Goal: Transaction & Acquisition: Obtain resource

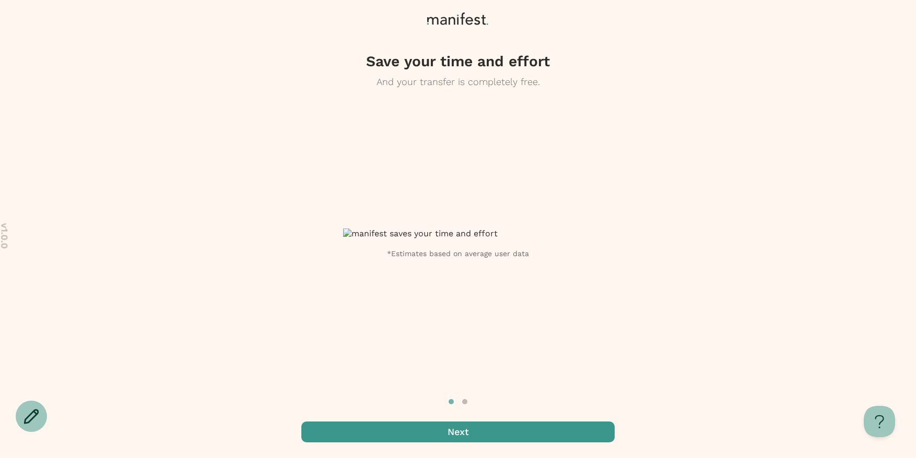
click at [431, 441] on span "button" at bounding box center [457, 432] width 313 height 21
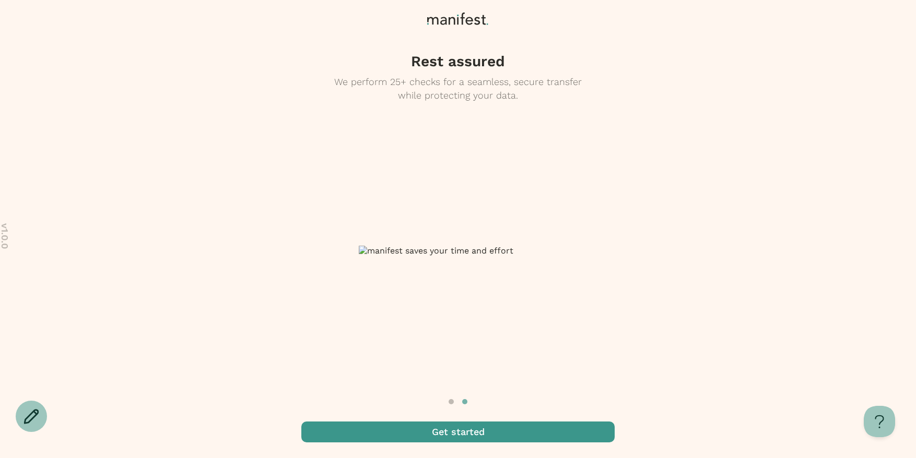
click at [431, 441] on span "button" at bounding box center [457, 432] width 313 height 21
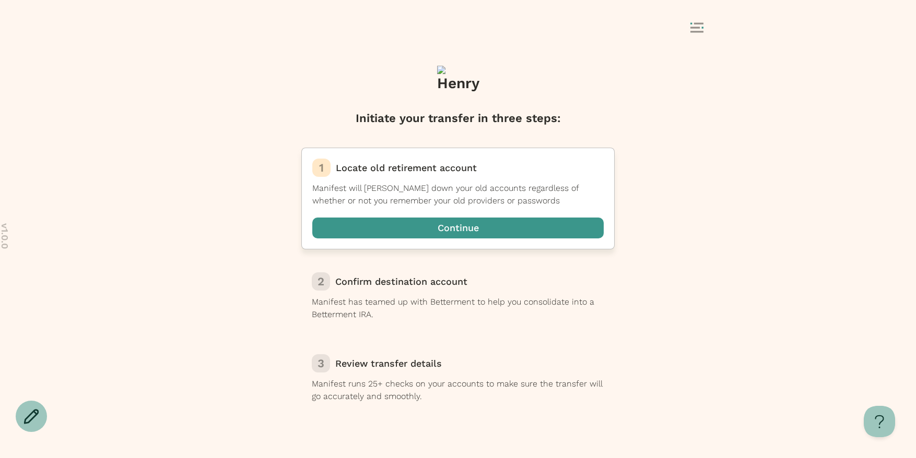
click at [475, 235] on span "button" at bounding box center [457, 228] width 291 height 21
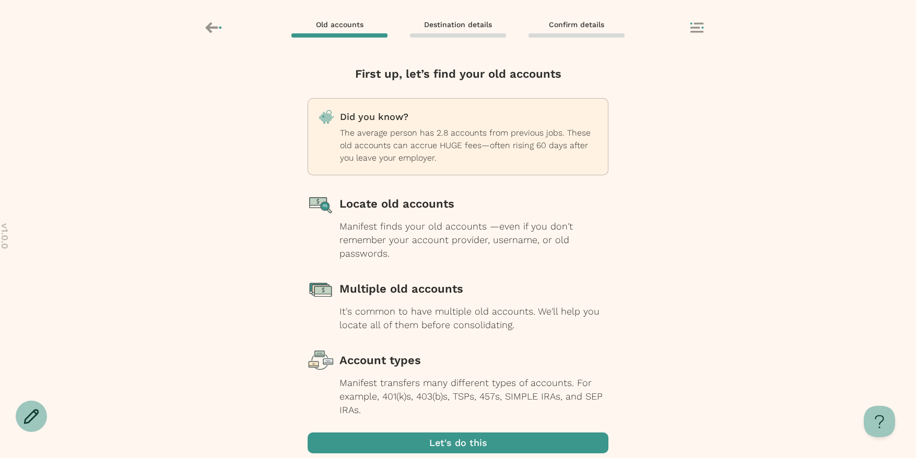
scroll to position [38, 0]
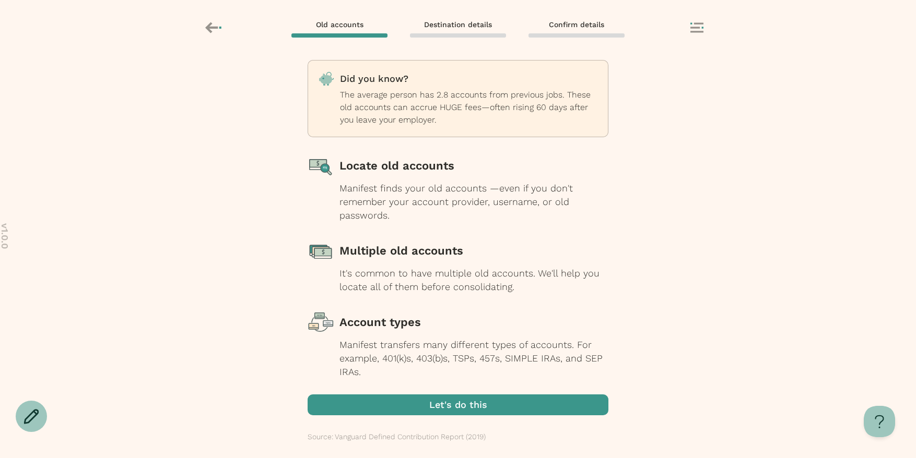
click at [468, 406] on span "button" at bounding box center [458, 405] width 301 height 21
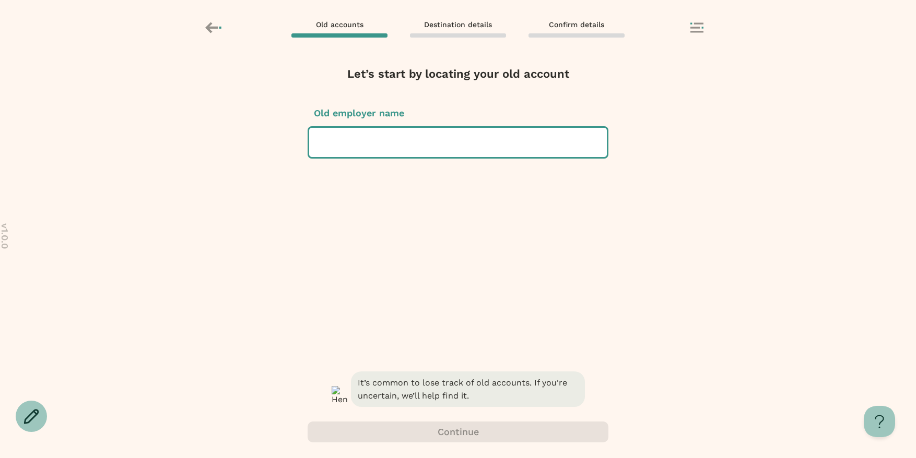
click at [539, 151] on div at bounding box center [457, 142] width 281 height 29
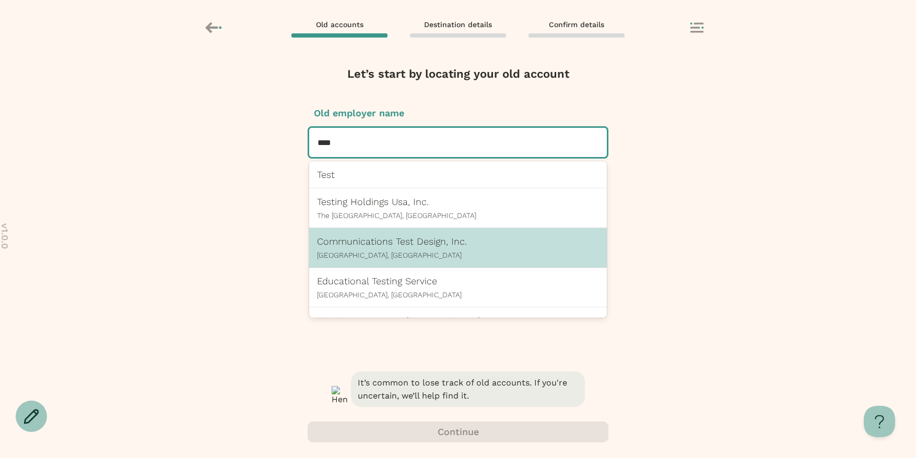
click at [427, 256] on p "West Chester, PA" at bounding box center [458, 255] width 282 height 8
type input "****"
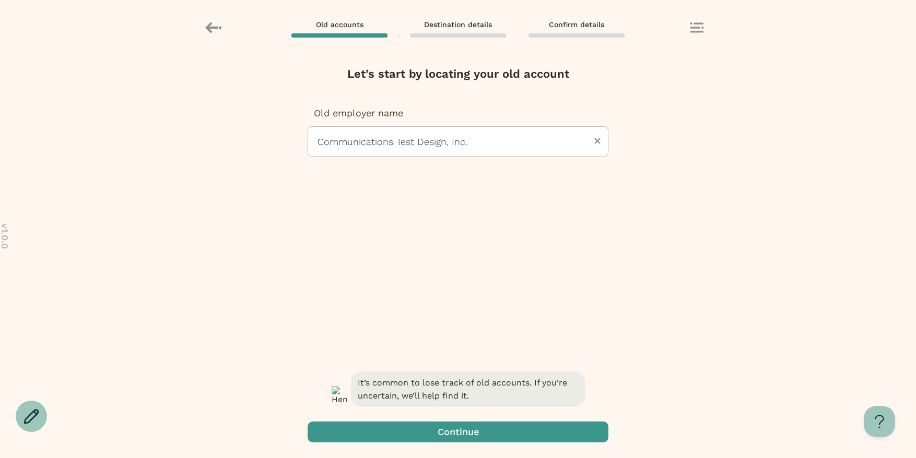
click at [359, 438] on span "button" at bounding box center [353, 432] width 13 height 13
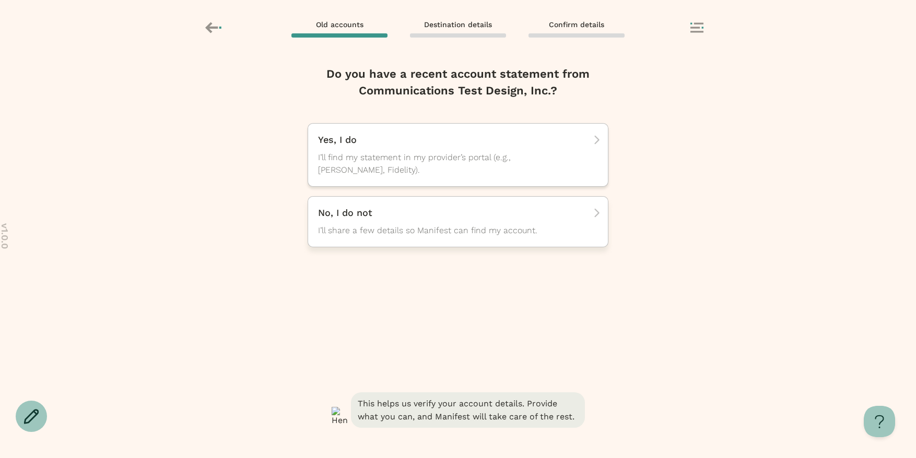
click at [394, 216] on p "No, I do not" at bounding box center [454, 213] width 273 height 13
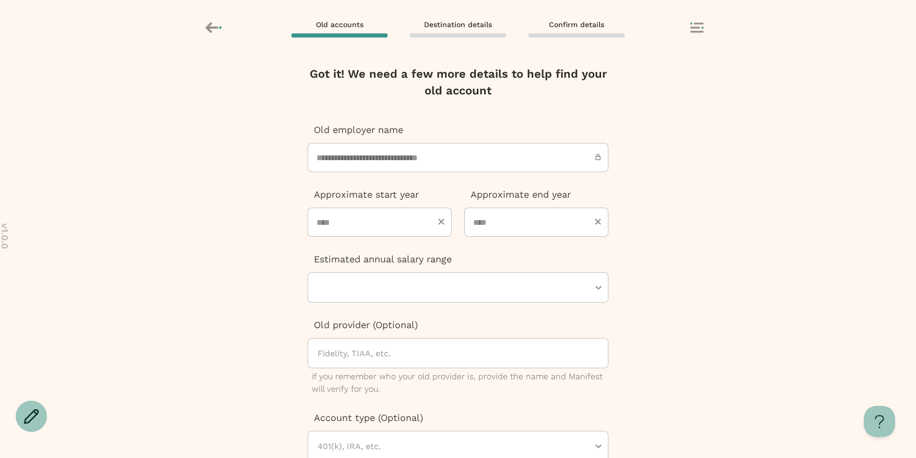
click at [210, 36] on icon at bounding box center [214, 28] width 18 height 18
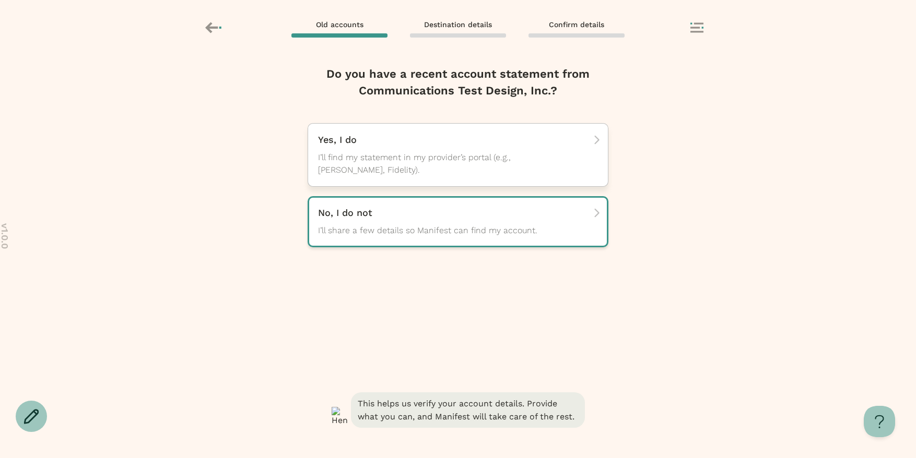
click at [345, 141] on p "Yes, I do" at bounding box center [454, 140] width 273 height 13
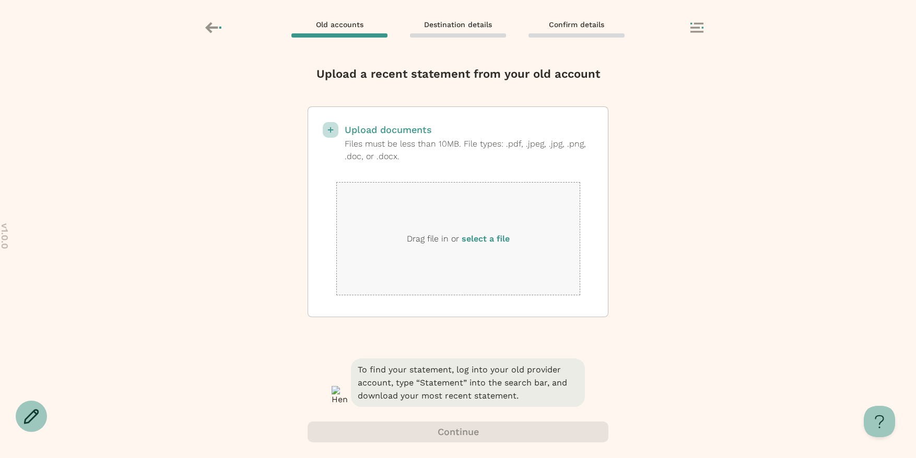
click at [487, 239] on label "select a file" at bounding box center [486, 239] width 48 height 10
click at [0, 0] on input "select a file" at bounding box center [0, 0] width 0 height 0
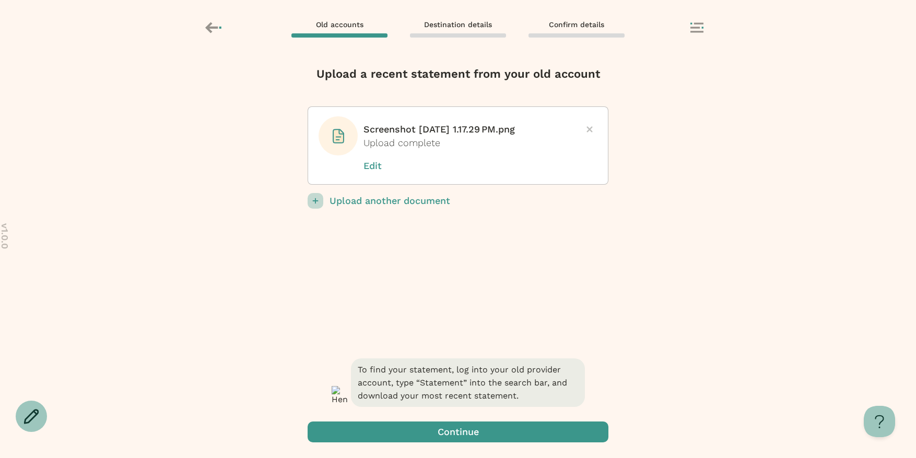
click at [458, 432] on span "button" at bounding box center [458, 432] width 301 height 21
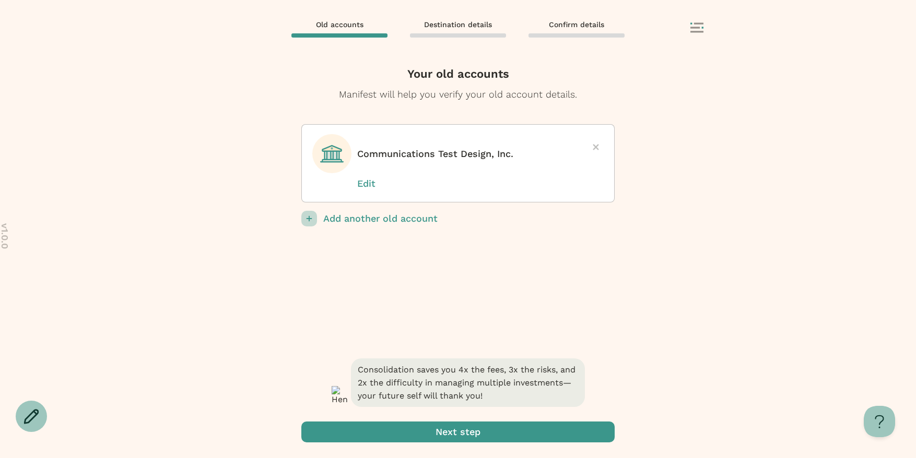
click at [458, 432] on span "submit" at bounding box center [457, 432] width 313 height 21
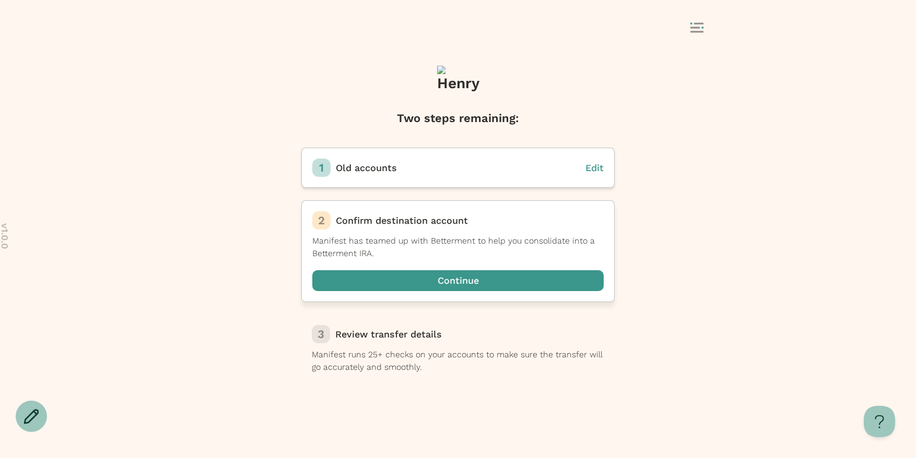
click at [414, 274] on span "button" at bounding box center [457, 280] width 291 height 21
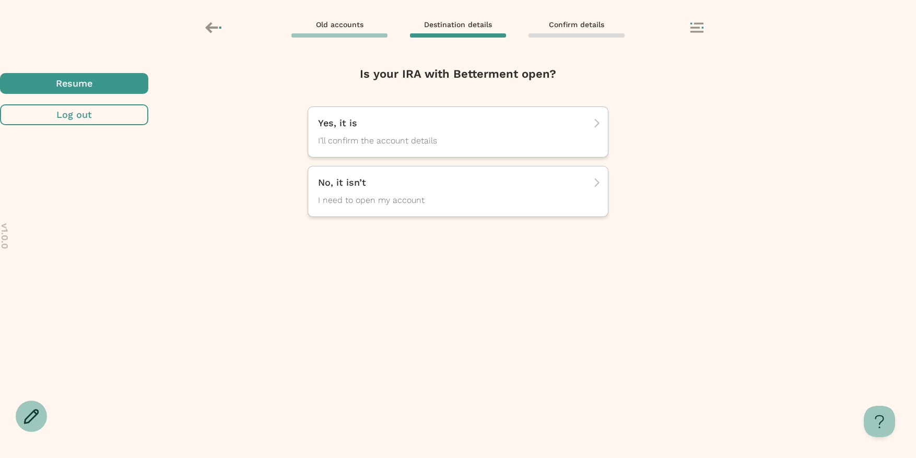
click at [148, 94] on span "button" at bounding box center [74, 83] width 148 height 21
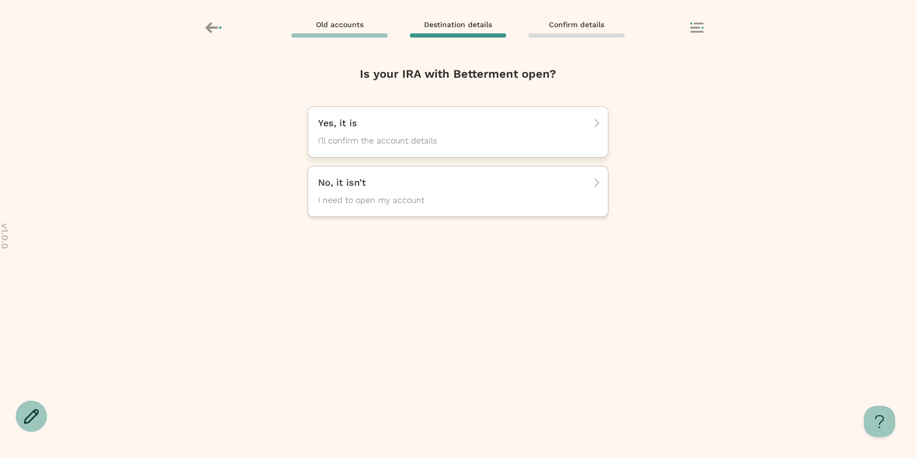
click at [391, 147] on span "I’ll confirm the account details" at bounding box center [448, 141] width 261 height 13
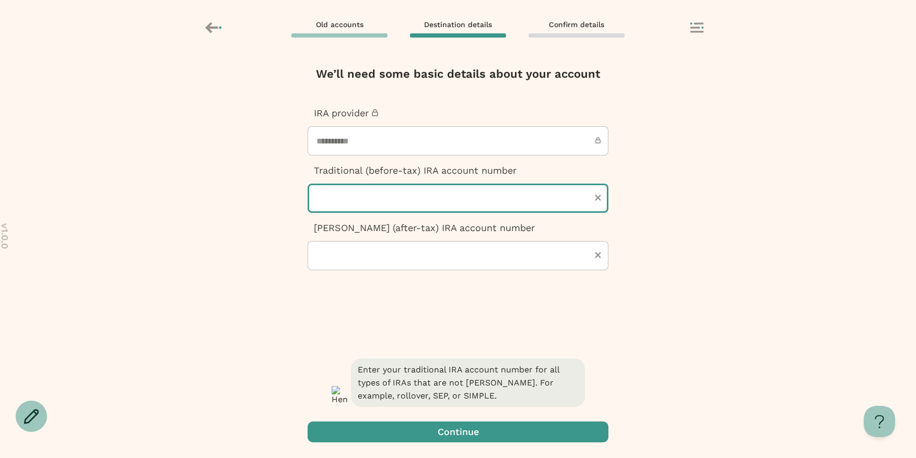
click at [327, 191] on input "text" at bounding box center [458, 198] width 301 height 29
click at [246, 194] on div "**********" at bounding box center [458, 257] width 916 height 401
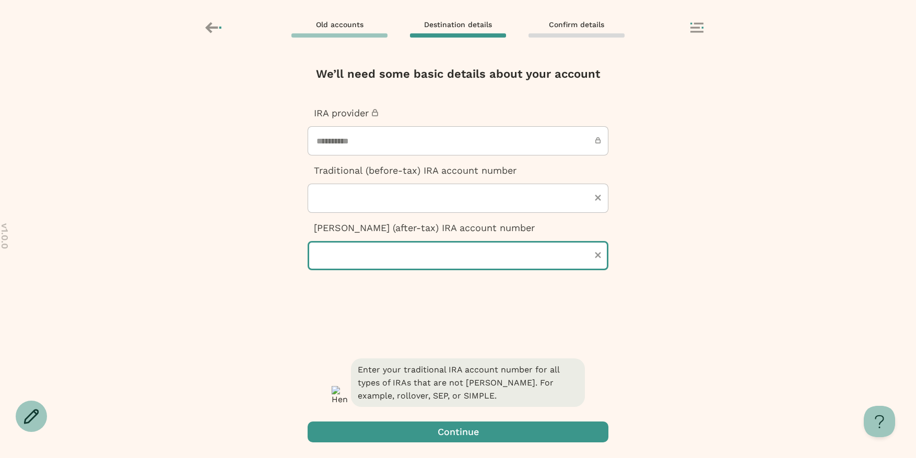
click at [340, 251] on input "text" at bounding box center [458, 255] width 301 height 29
click at [244, 243] on div "**********" at bounding box center [458, 257] width 916 height 401
click at [213, 38] on div at bounding box center [213, 29] width 16 height 20
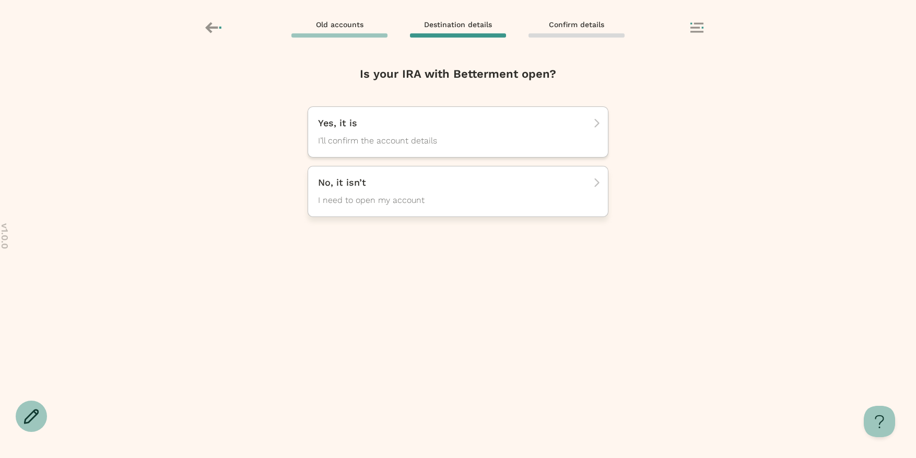
click at [372, 193] on div "No, it isn’t I need to open my account" at bounding box center [454, 191] width 273 height 30
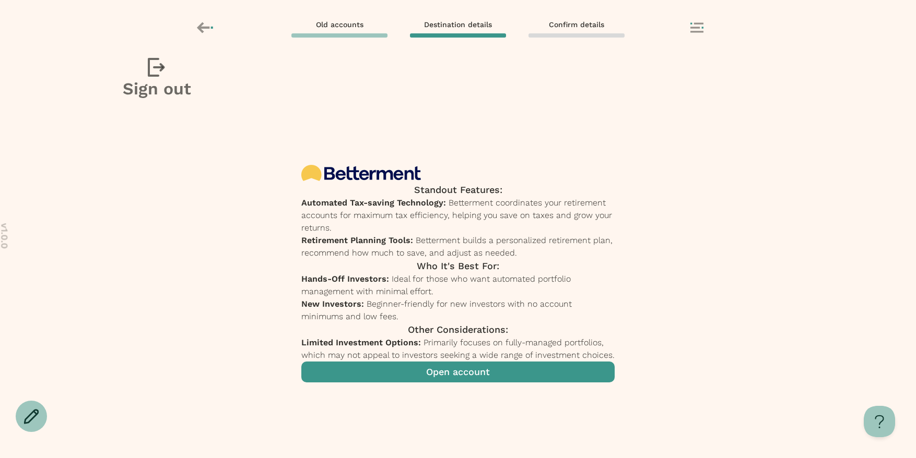
scroll to position [151, 0]
click at [491, 383] on span "button" at bounding box center [457, 372] width 313 height 21
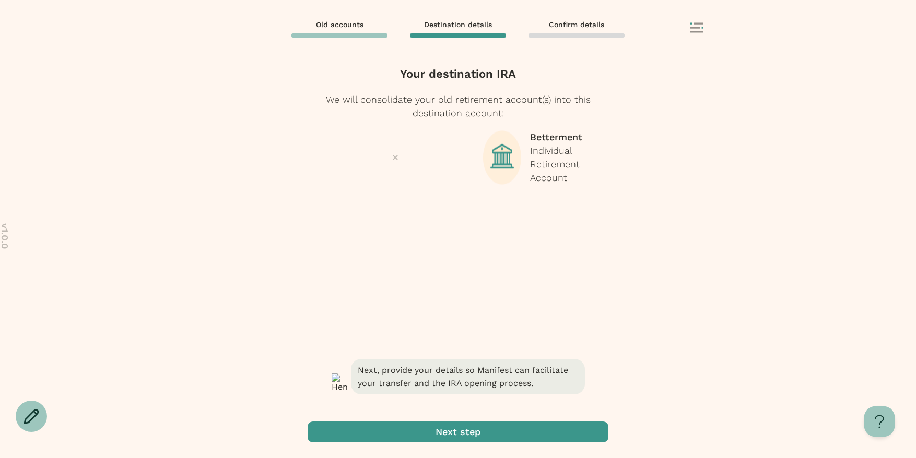
click at [515, 436] on span "button" at bounding box center [458, 432] width 301 height 21
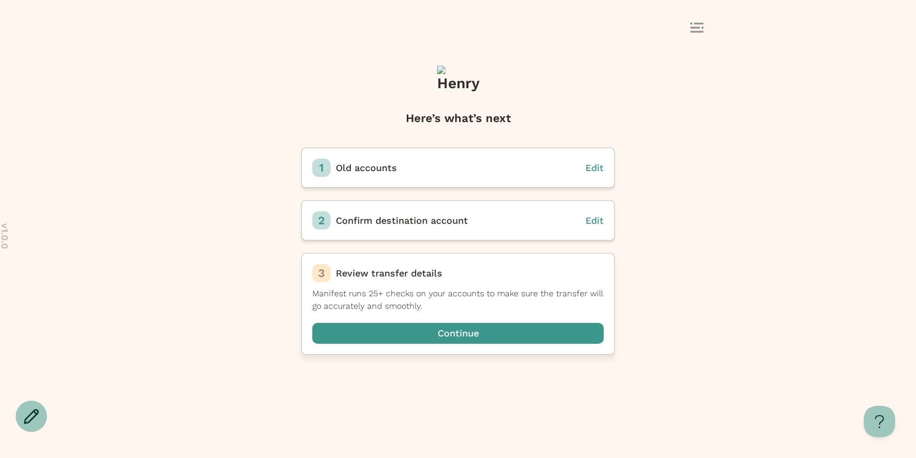
click at [494, 332] on span "button" at bounding box center [457, 333] width 291 height 21
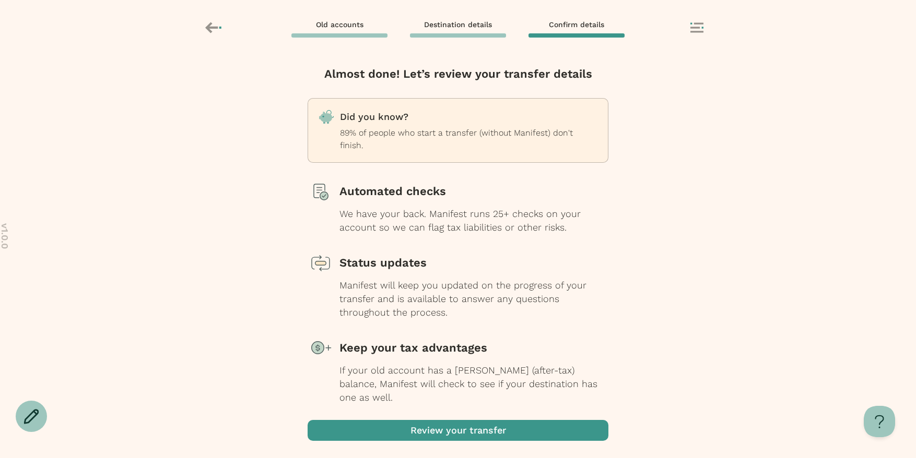
click at [489, 420] on span "button" at bounding box center [458, 430] width 301 height 21
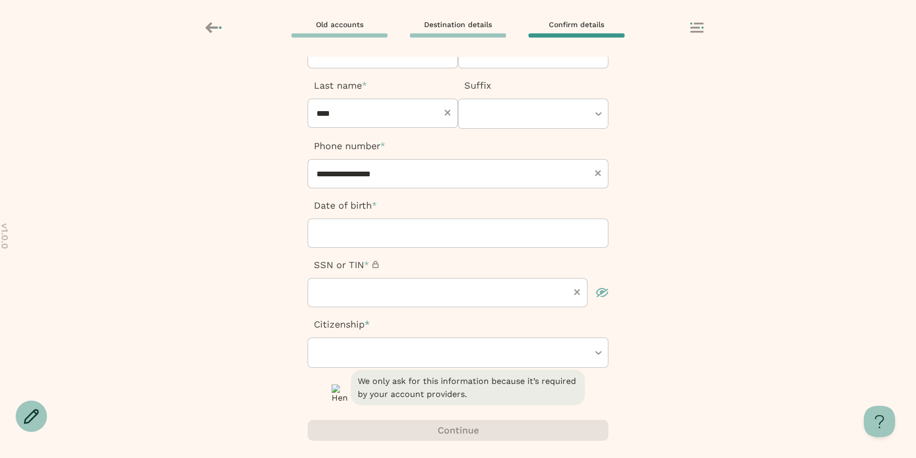
scroll to position [102, 0]
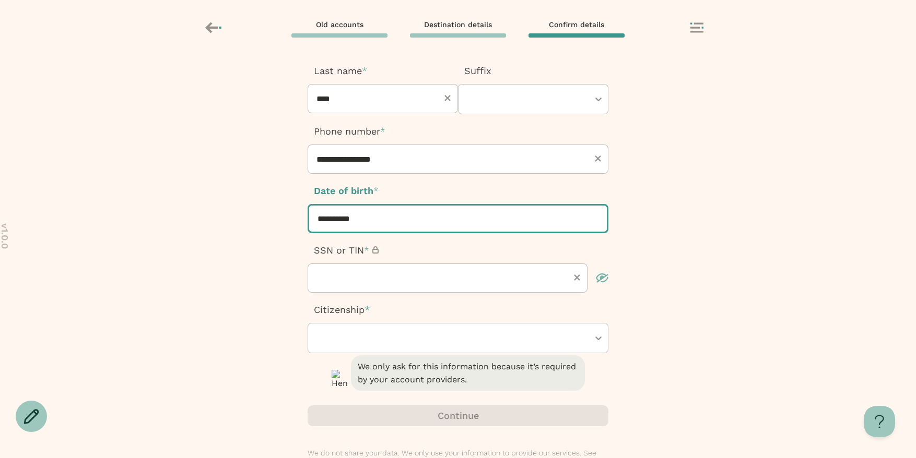
click at [341, 215] on input "**********" at bounding box center [458, 218] width 301 height 29
type input "**********"
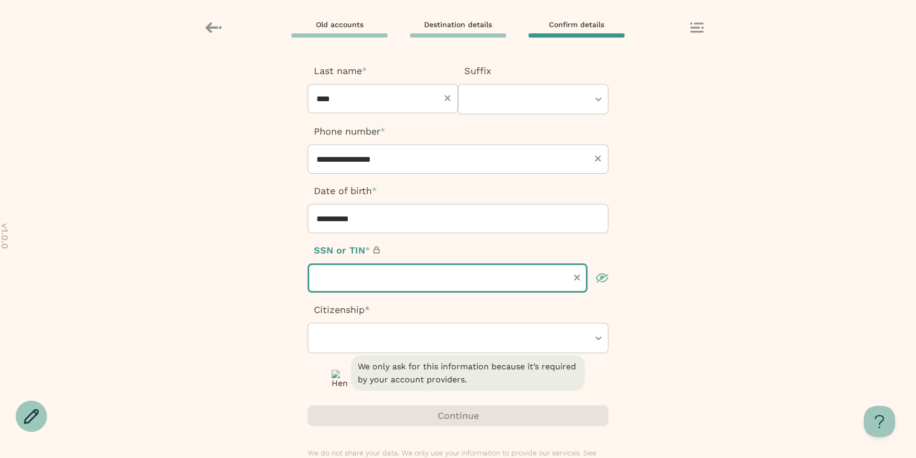
click at [340, 276] on input "text" at bounding box center [448, 278] width 280 height 29
type input "*********"
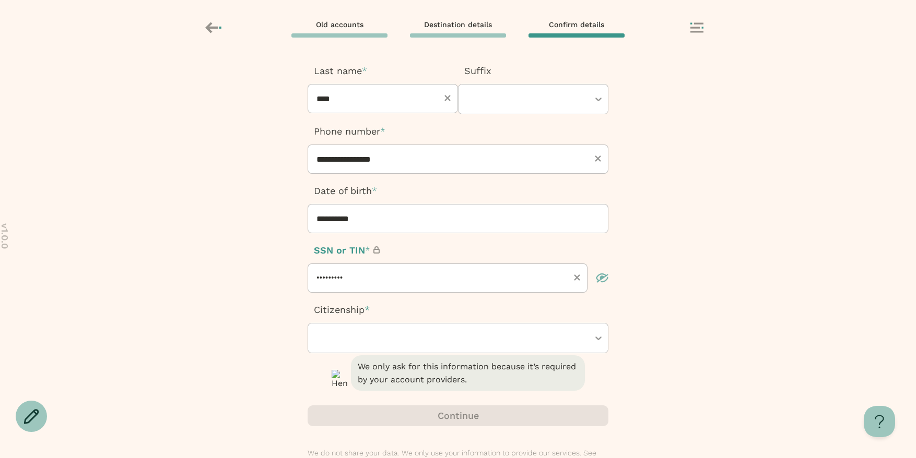
click at [359, 343] on div at bounding box center [452, 338] width 273 height 29
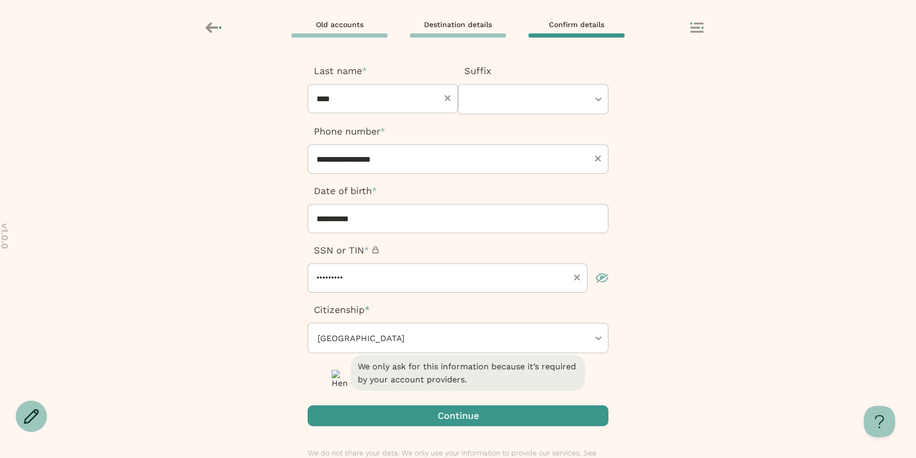
click at [367, 427] on span "button" at bounding box center [458, 416] width 301 height 21
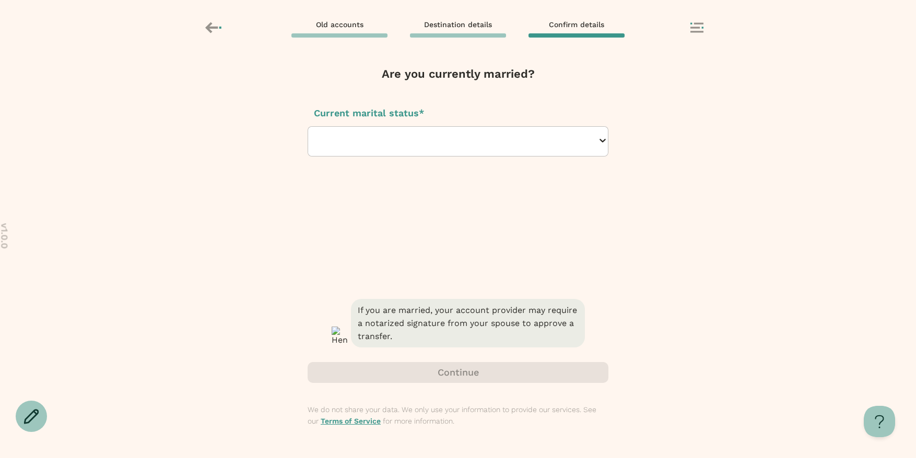
click at [353, 138] on div at bounding box center [456, 141] width 281 height 29
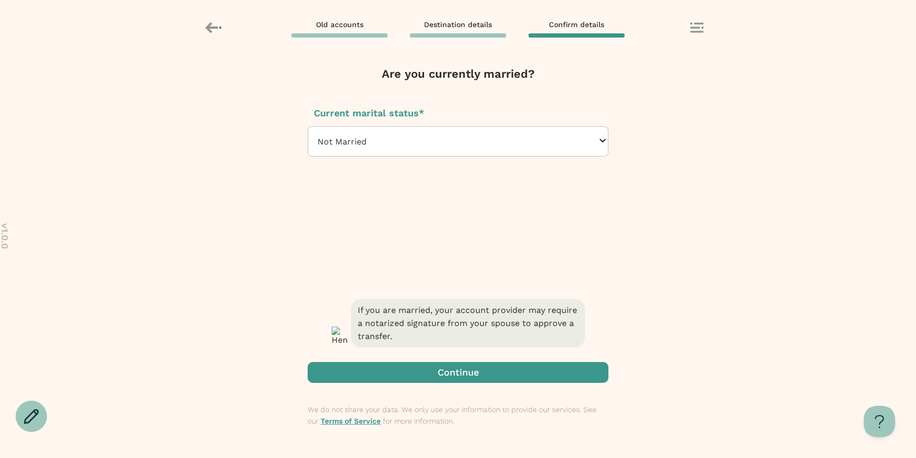
click at [386, 368] on span "button" at bounding box center [458, 372] width 301 height 21
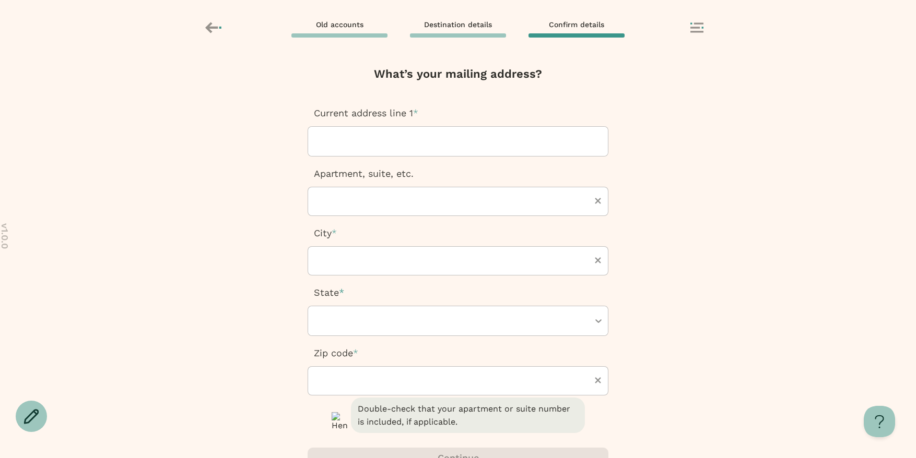
click at [368, 132] on div at bounding box center [457, 141] width 283 height 29
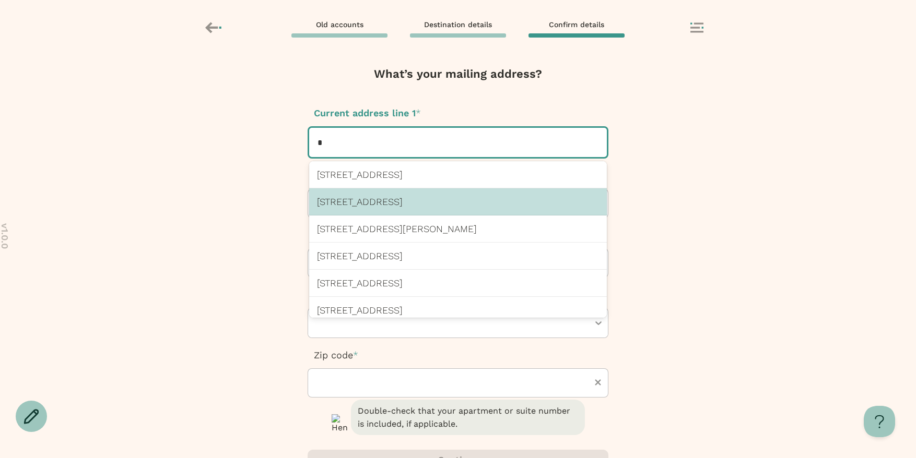
click at [389, 209] on div "1 Hollywood Ct, Far Rockaway, NY 11691 US" at bounding box center [458, 201] width 298 height 27
type input "*"
type input "**********"
type input "*****"
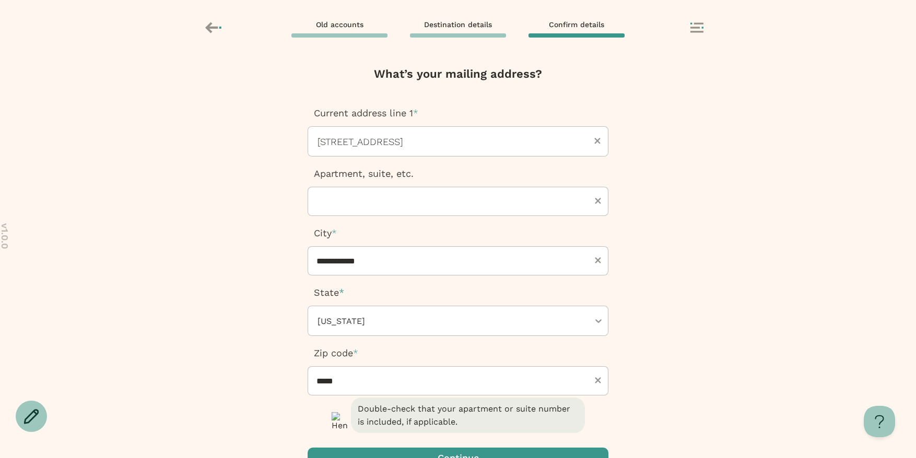
scroll to position [111, 0]
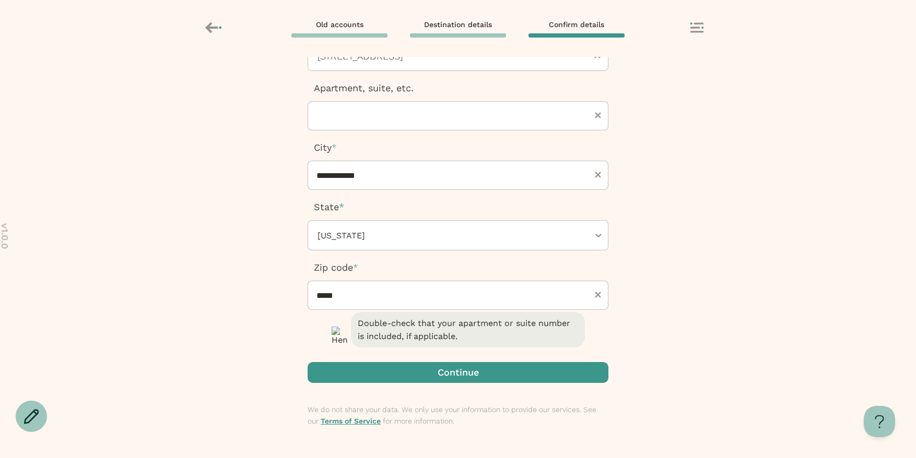
click at [377, 374] on span "button" at bounding box center [458, 372] width 301 height 21
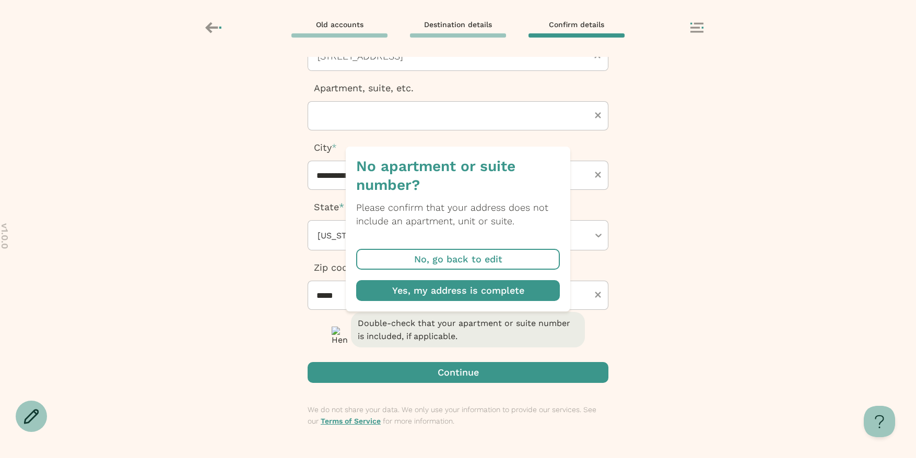
click at [451, 289] on span "button" at bounding box center [458, 290] width 204 height 21
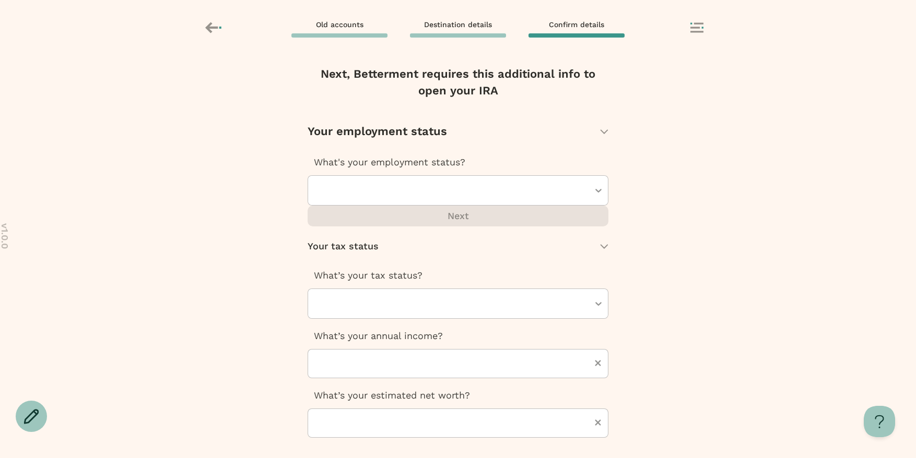
click at [409, 205] on div at bounding box center [452, 190] width 273 height 29
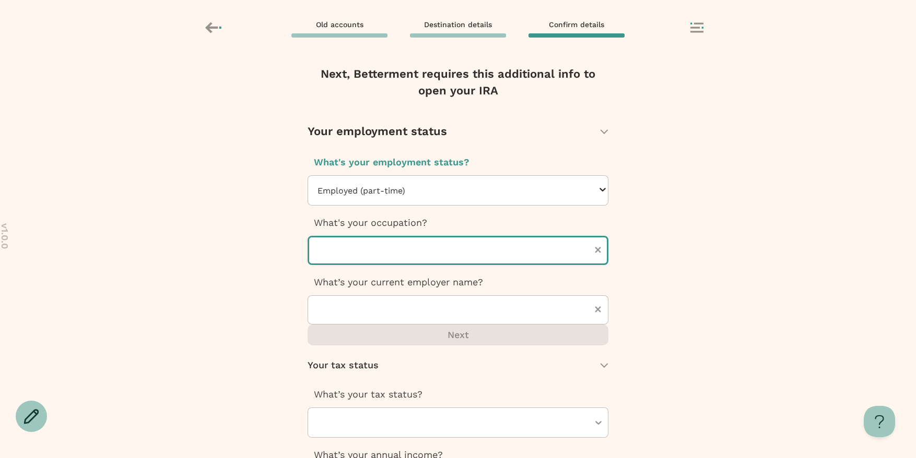
click at [411, 265] on input "text" at bounding box center [458, 250] width 301 height 29
type input "**********"
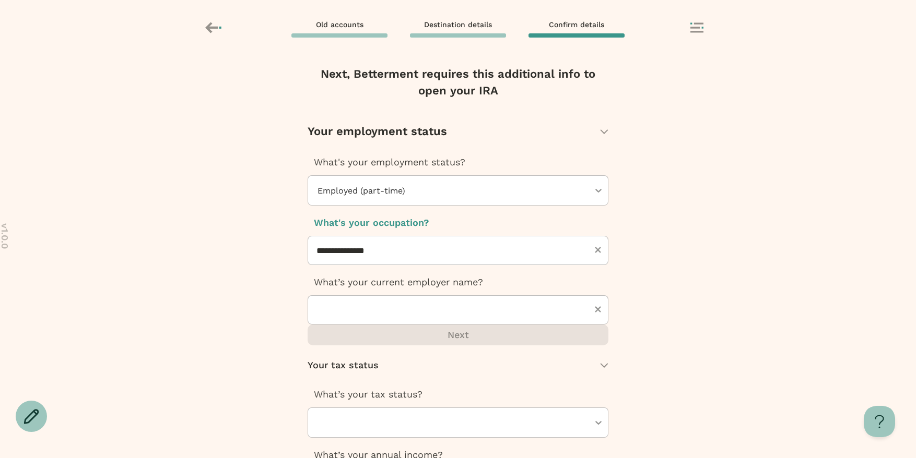
click at [379, 343] on div "**********" at bounding box center [458, 251] width 301 height 190
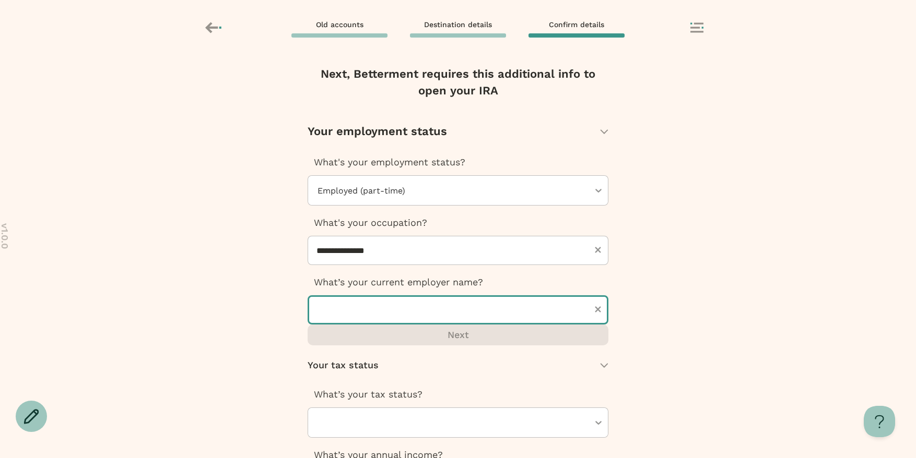
click at [384, 324] on input "text" at bounding box center [458, 310] width 301 height 29
type input "********"
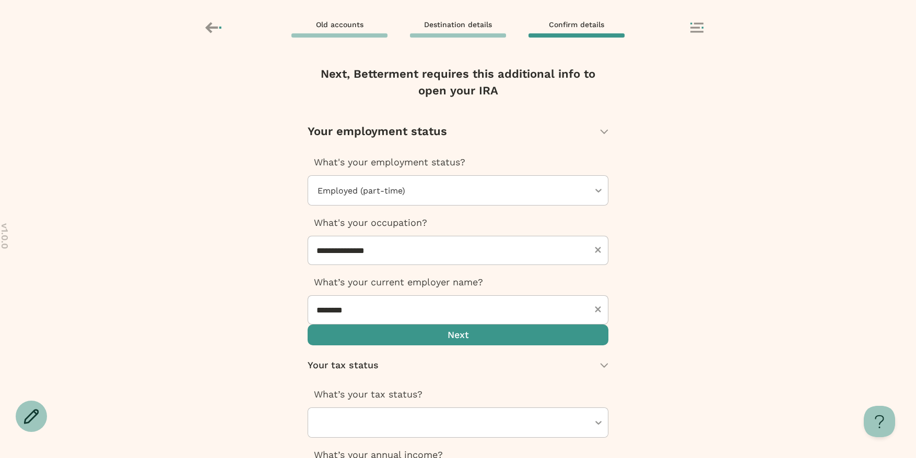
click at [388, 346] on span "button" at bounding box center [458, 335] width 301 height 21
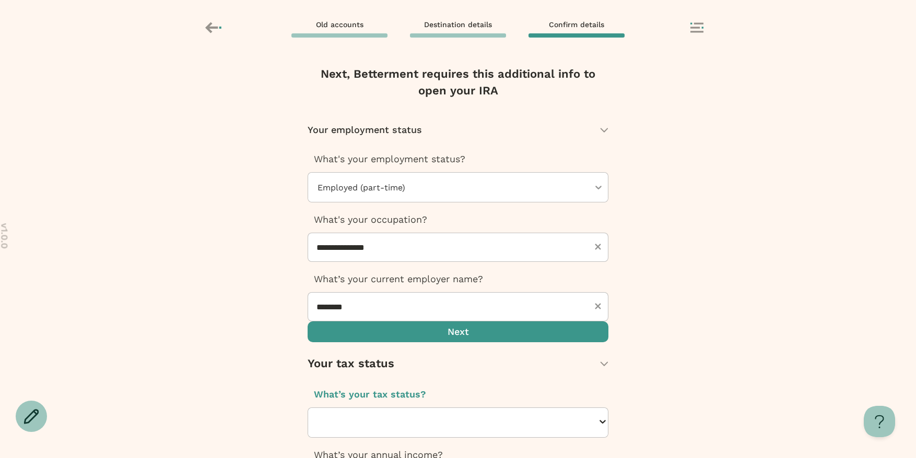
click at [391, 408] on div at bounding box center [456, 422] width 281 height 29
click at [378, 408] on div at bounding box center [452, 422] width 273 height 29
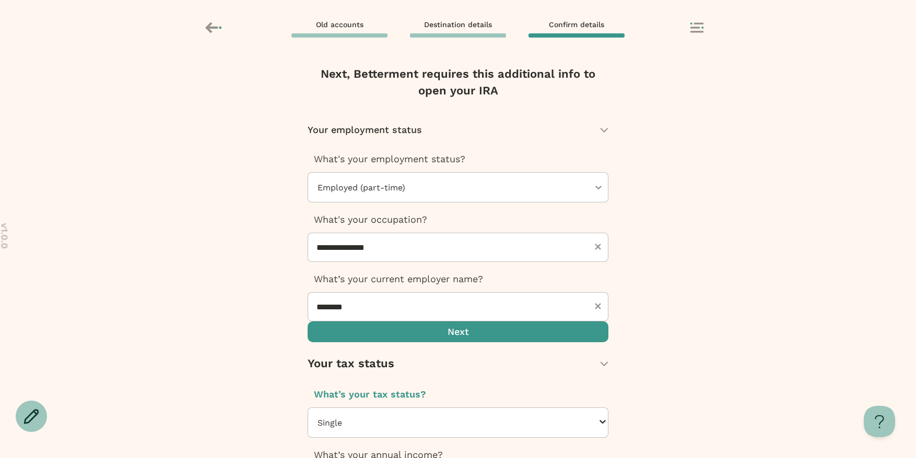
click at [380, 137] on span "Your employment status" at bounding box center [365, 130] width 114 height 14
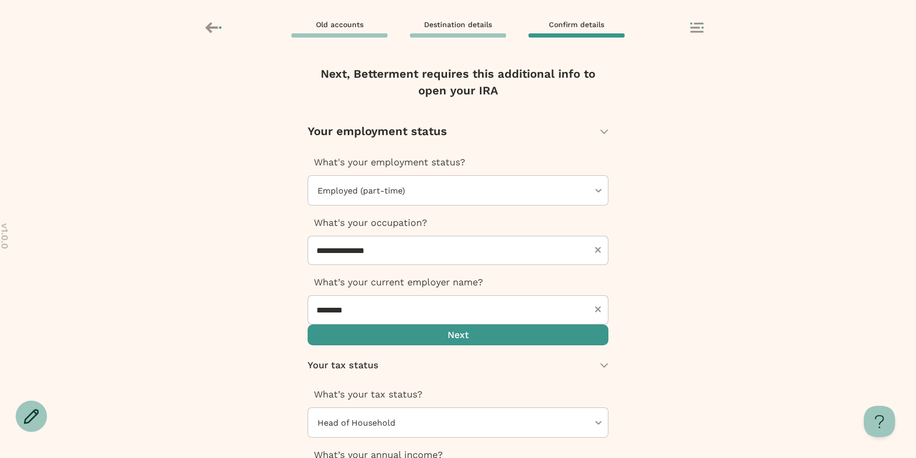
click at [370, 198] on div at bounding box center [452, 190] width 273 height 29
click at [375, 346] on span "button" at bounding box center [458, 335] width 301 height 21
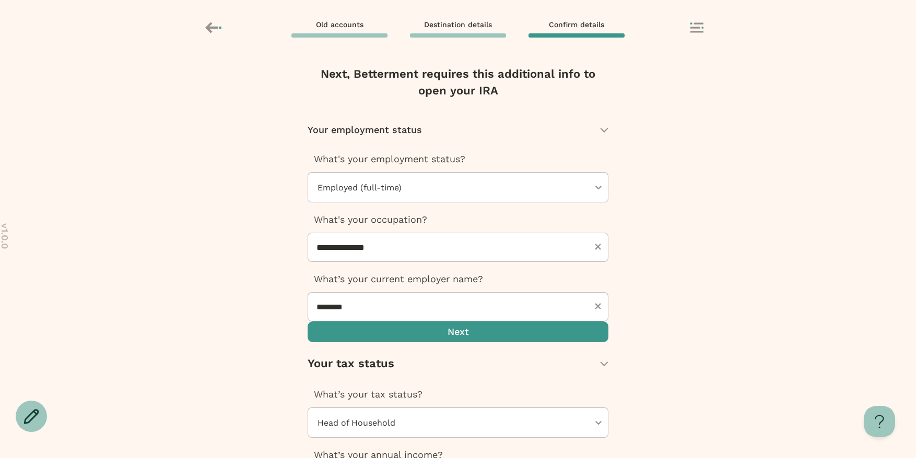
type input "*"
click at [271, 338] on div "**********" at bounding box center [458, 257] width 916 height 401
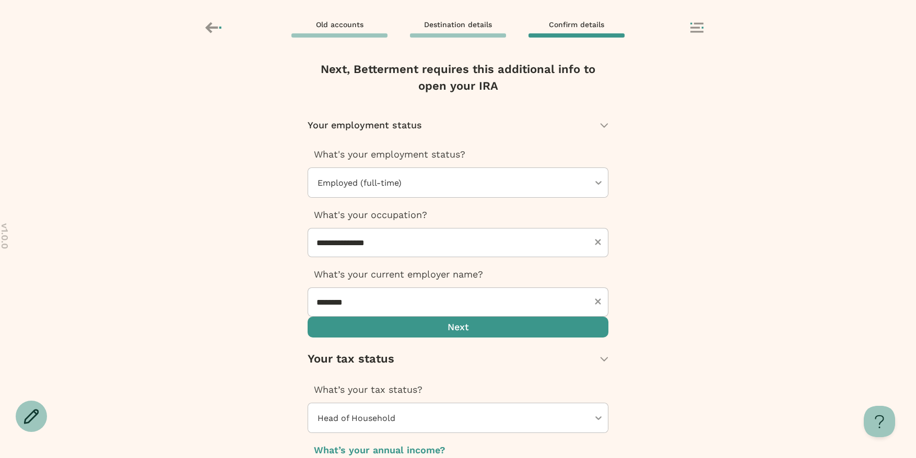
type input "**"
type input "*"
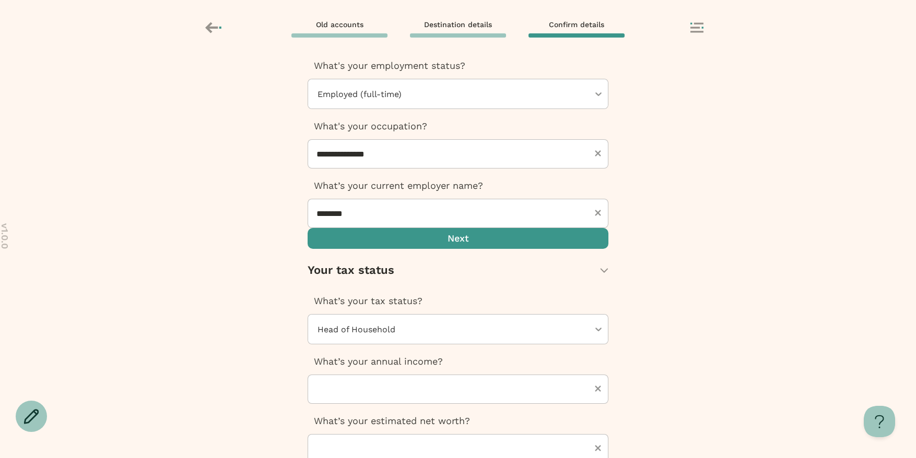
scroll to position [137, 0]
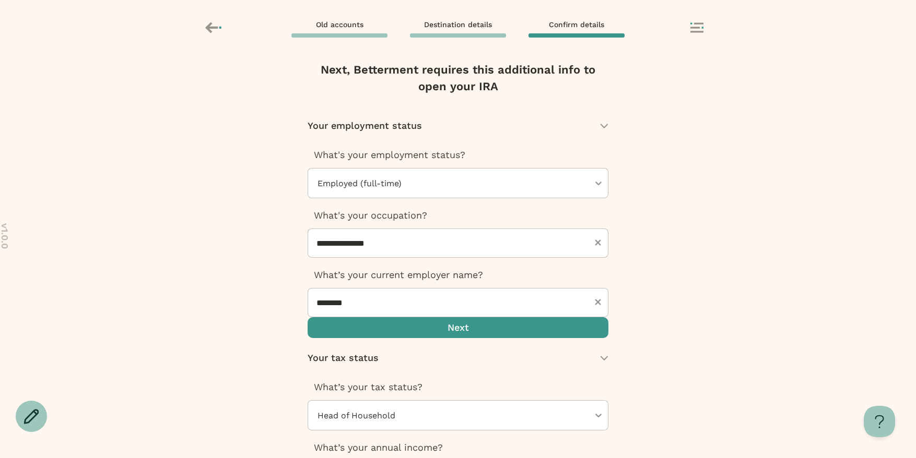
type input "*"
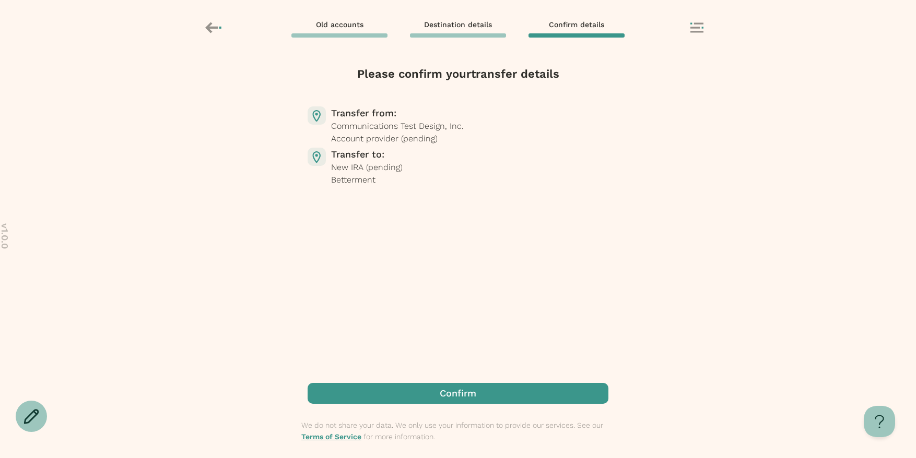
click at [406, 395] on span "button" at bounding box center [458, 393] width 301 height 21
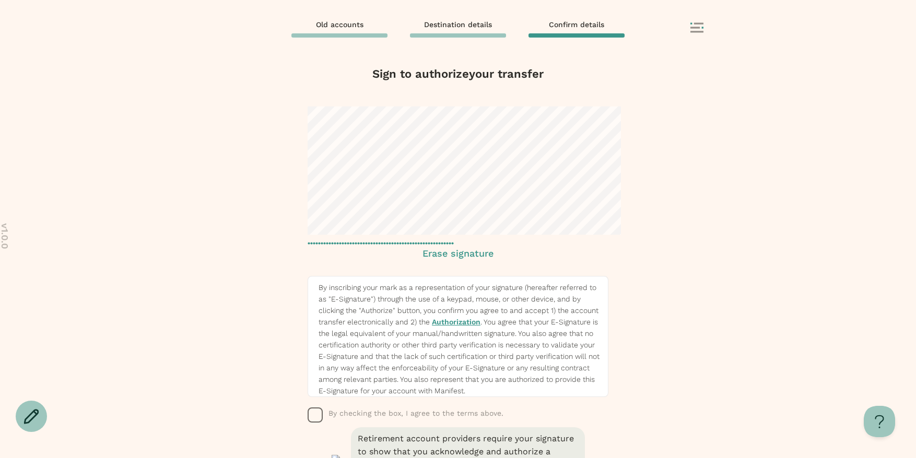
click at [312, 408] on icon "button" at bounding box center [316, 416] width 16 height 16
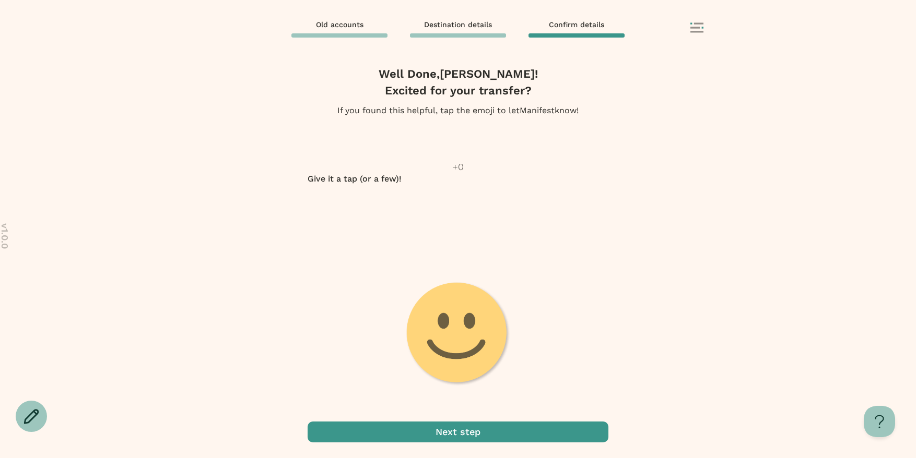
click at [518, 435] on span "button" at bounding box center [458, 432] width 301 height 21
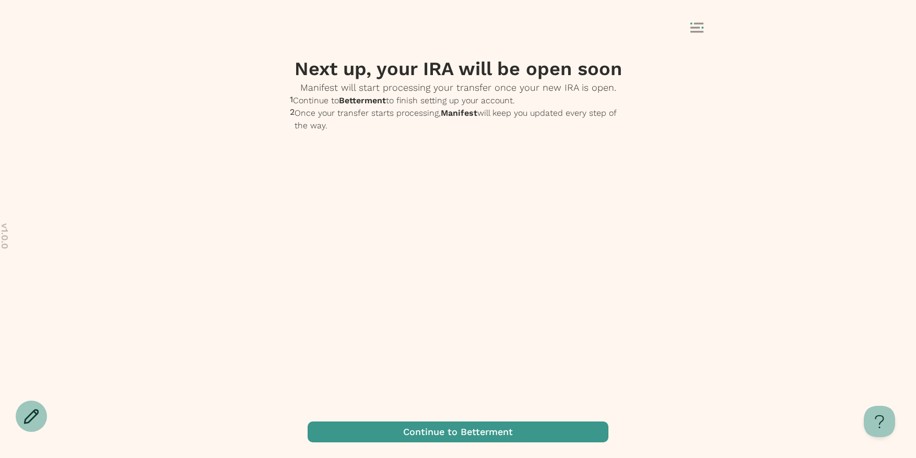
click at [433, 432] on span "button" at bounding box center [458, 432] width 301 height 21
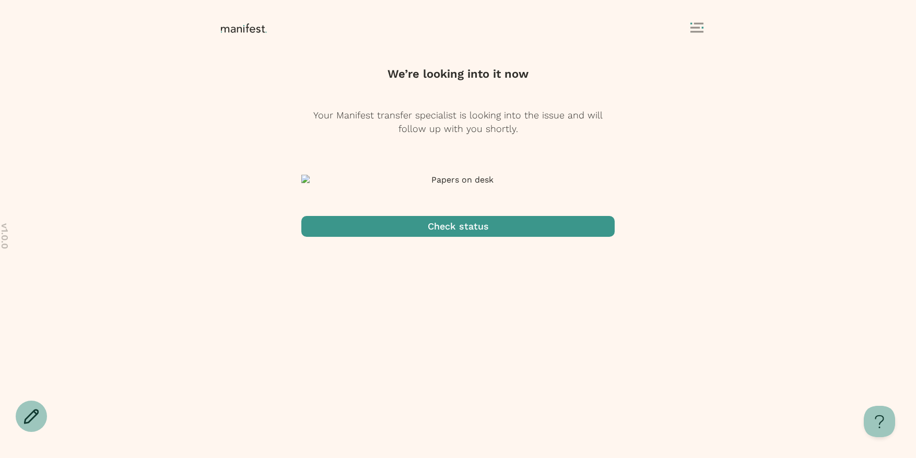
click at [503, 237] on span "button" at bounding box center [457, 226] width 313 height 21
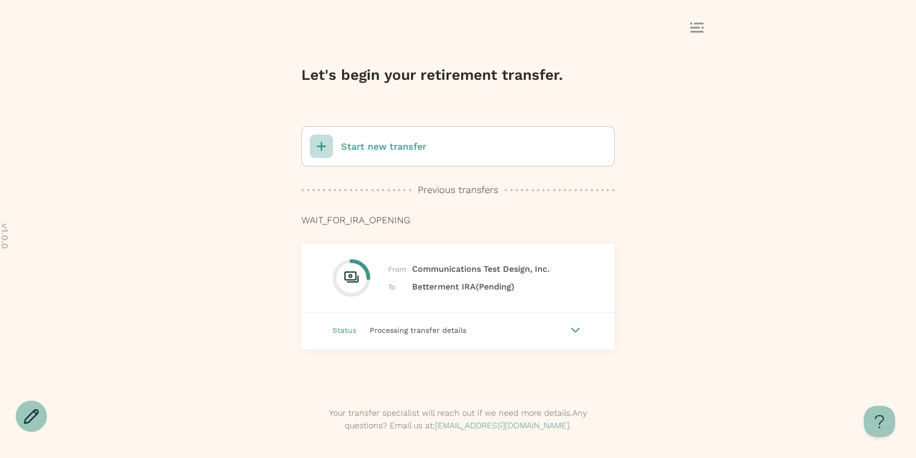
click at [700, 17] on div at bounding box center [458, 28] width 916 height 57
click at [700, 25] on icon at bounding box center [696, 27] width 13 height 10
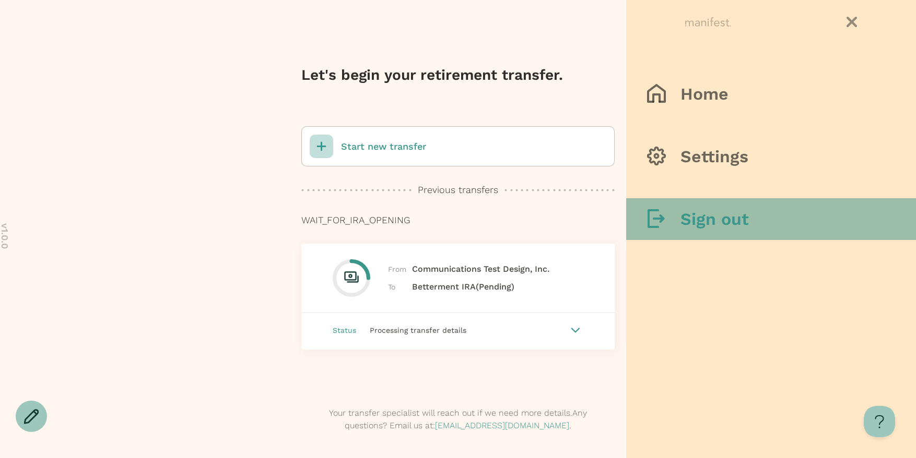
click at [703, 211] on h3 "Sign out" at bounding box center [714, 219] width 68 height 21
